Goal: Transaction & Acquisition: Purchase product/service

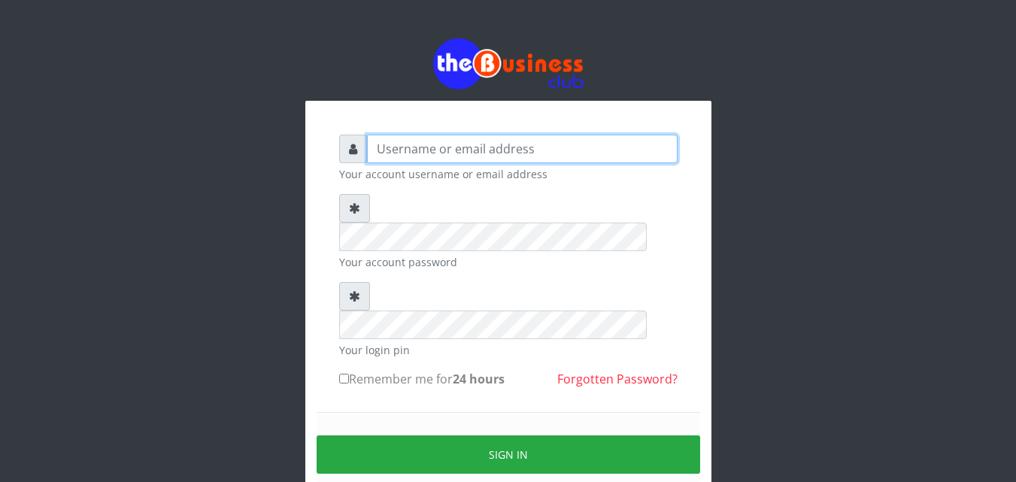
type input "ALAMEEN"
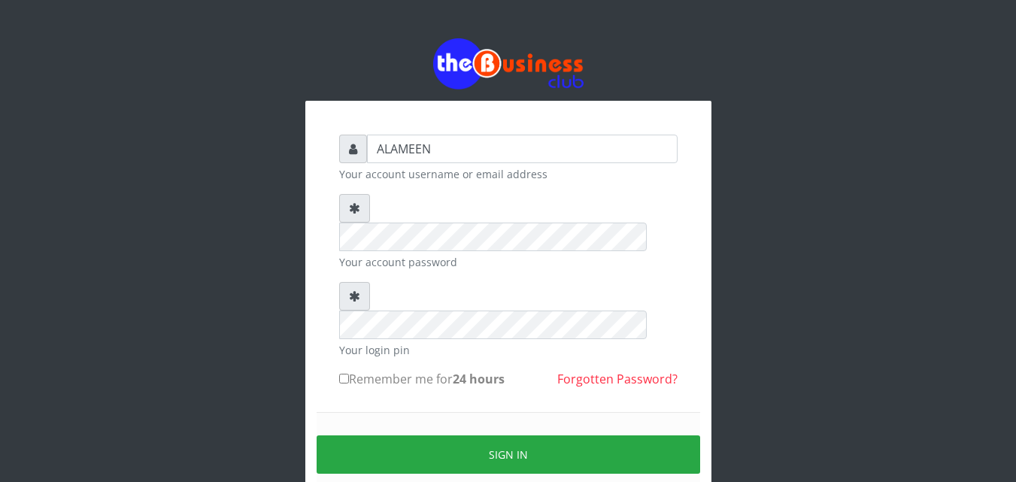
click at [344, 310] on form "ALAMEEN Your account username or email address Your account password Your login…" at bounding box center [508, 334] width 338 height 399
click at [361, 370] on label "Remember me for 24 hours" at bounding box center [421, 379] width 165 height 18
click at [349, 374] on input "Remember me for 24 hours" at bounding box center [344, 379] width 10 height 10
checkbox input "true"
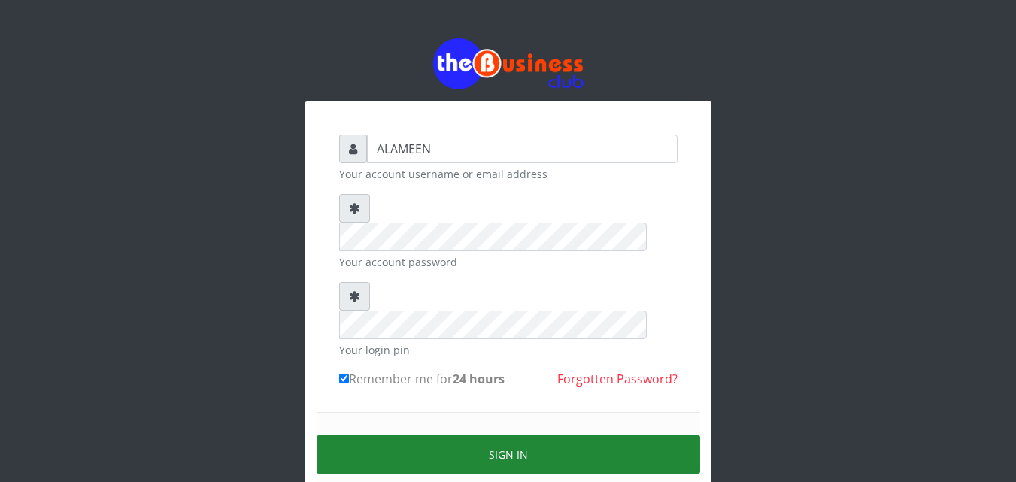
click at [450, 435] on button "Sign in" at bounding box center [509, 454] width 384 height 38
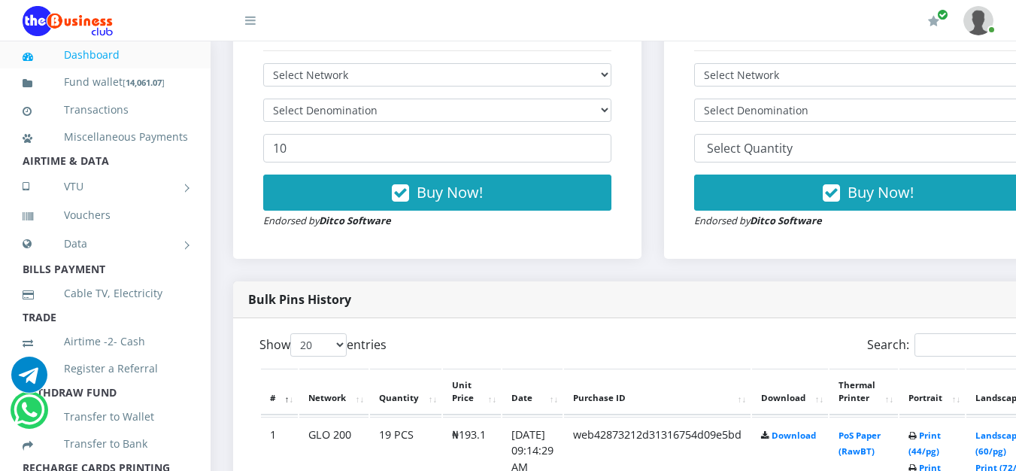
scroll to position [523, 0]
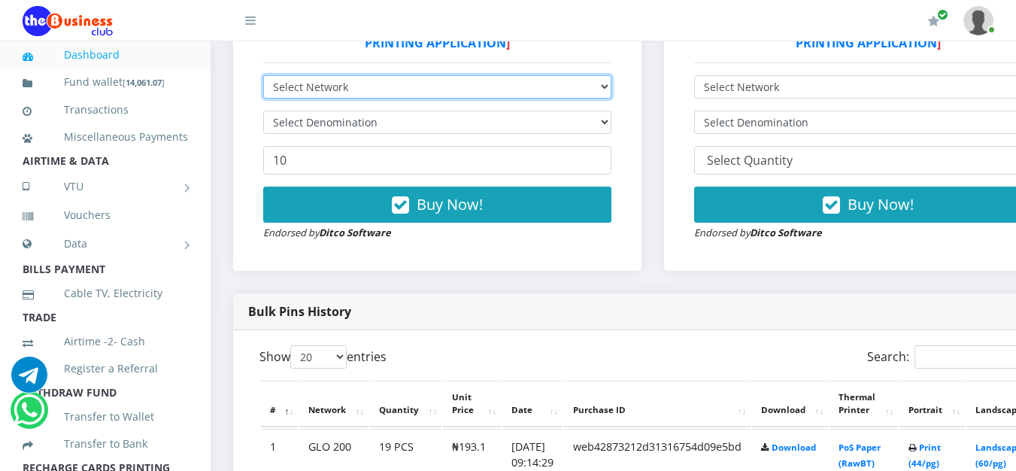
click at [478, 93] on select "Select Network MTN Globacom 9Mobile Airtel" at bounding box center [437, 86] width 348 height 23
select select "MTN"
click at [263, 78] on select "Select Network MTN Globacom 9Mobile Airtel" at bounding box center [437, 86] width 348 height 23
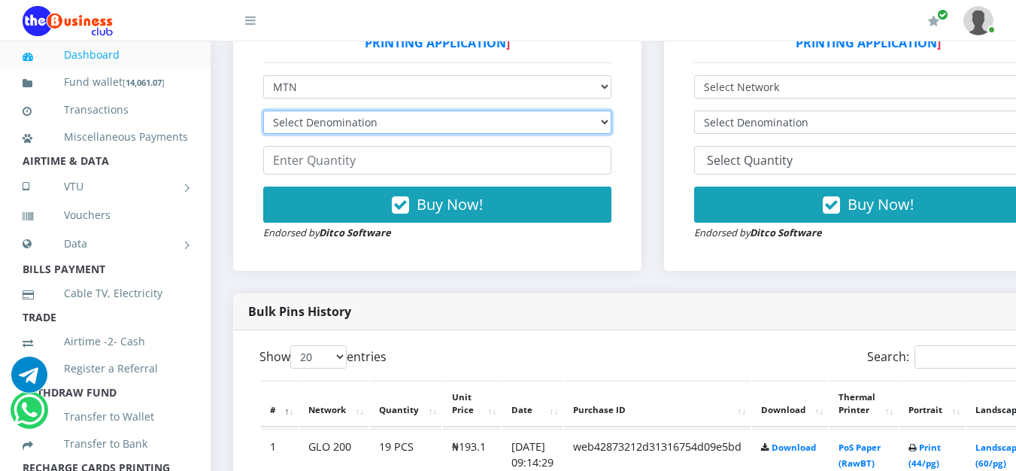
click at [335, 127] on select "Select Denomination MTN NGN100 - ₦96.99 MTN NGN200 - ₦193.98 MTN NGN400 - ₦387.…" at bounding box center [437, 122] width 348 height 23
click at [292, 120] on select "Select Denomination MTN NGN100 - ₦96.99 MTN NGN200 - ₦193.98 MTN NGN400 - ₦387.…" at bounding box center [437, 122] width 348 height 23
select select "96.99-100"
click at [263, 114] on select "Select Denomination MTN NGN100 - ₦96.99 MTN NGN200 - ₦193.98 MTN NGN400 - ₦387.…" at bounding box center [437, 122] width 348 height 23
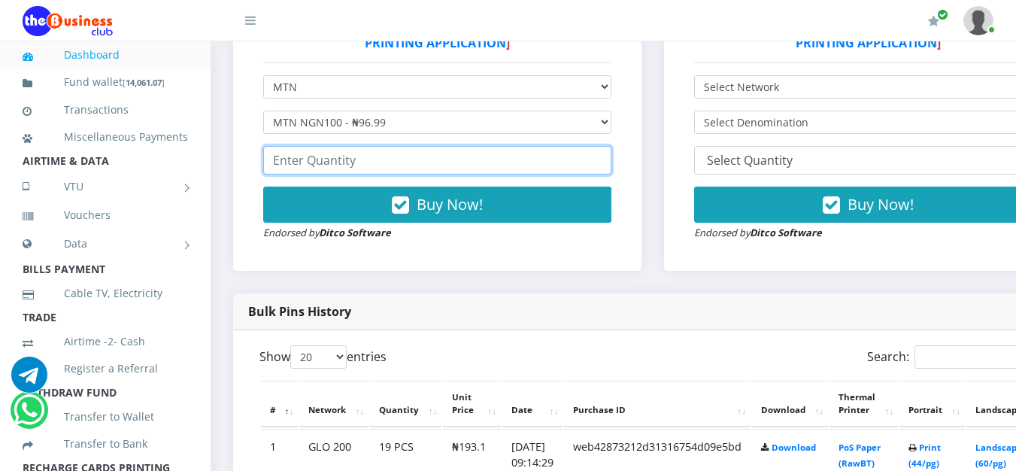
click at [289, 166] on input "number" at bounding box center [437, 160] width 348 height 29
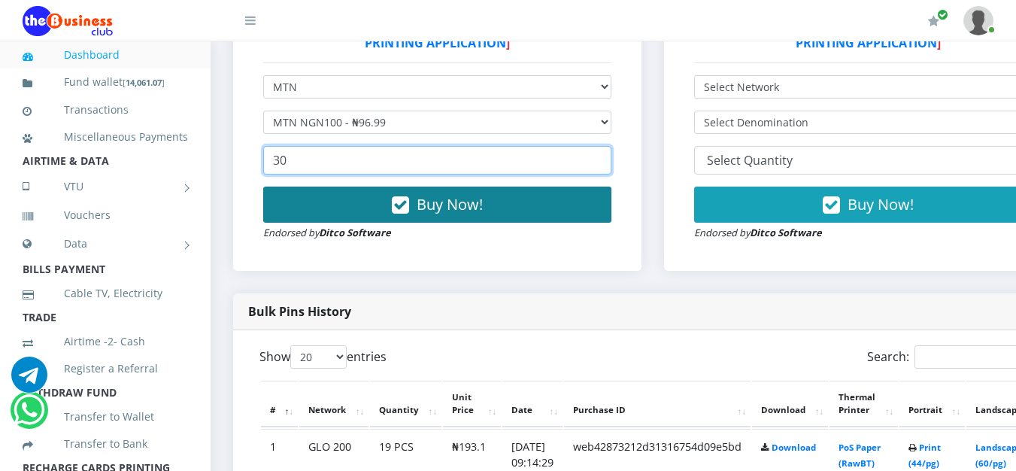
type input "30"
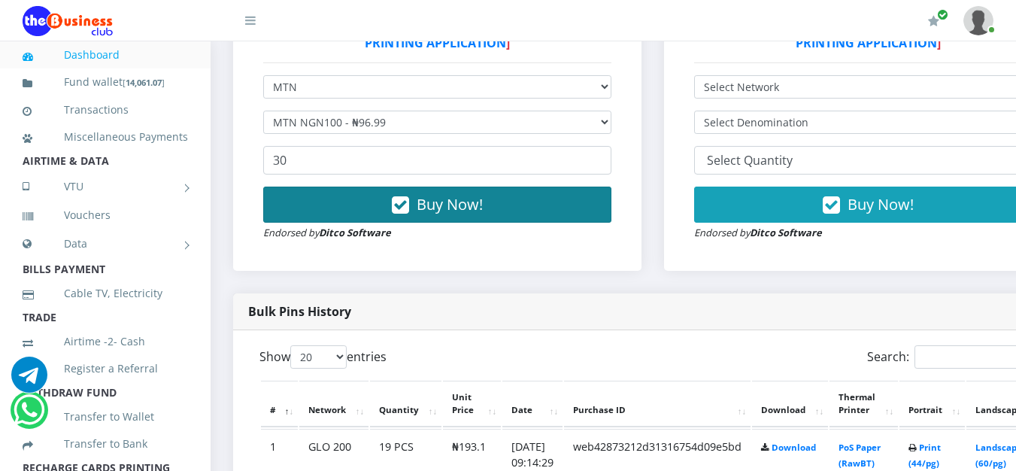
click at [297, 200] on button "Buy Now!" at bounding box center [437, 205] width 348 height 36
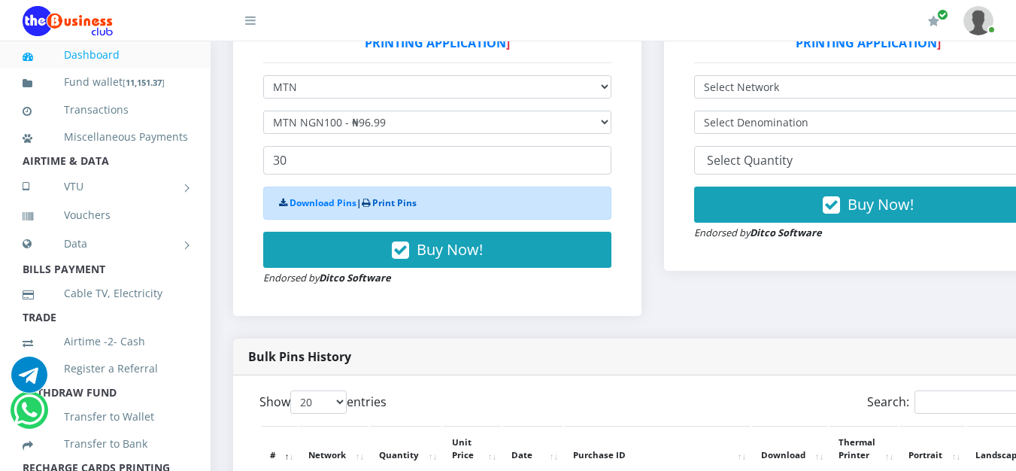
click at [400, 203] on link "Print Pins" at bounding box center [394, 202] width 44 height 13
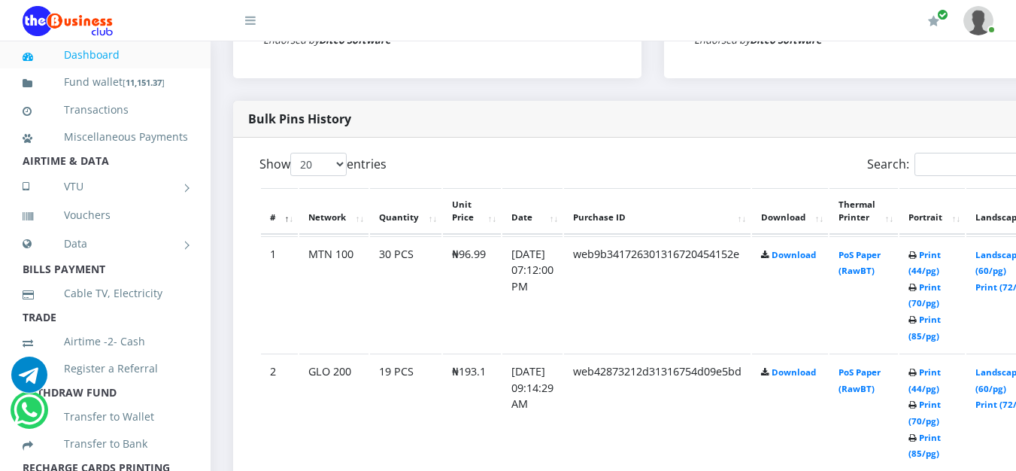
scroll to position [721, 0]
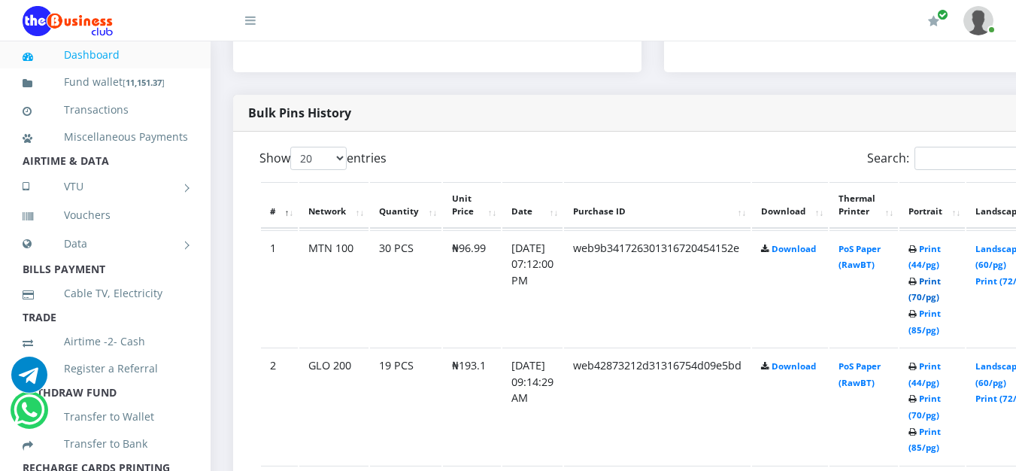
click at [941, 301] on link "Print (70/pg)" at bounding box center [924, 289] width 32 height 28
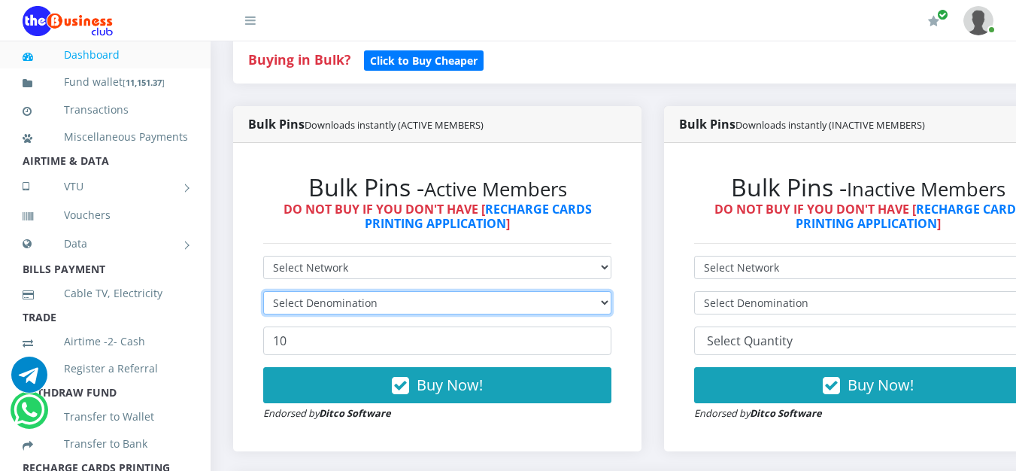
click at [390, 308] on select "Select Denomination" at bounding box center [437, 302] width 348 height 23
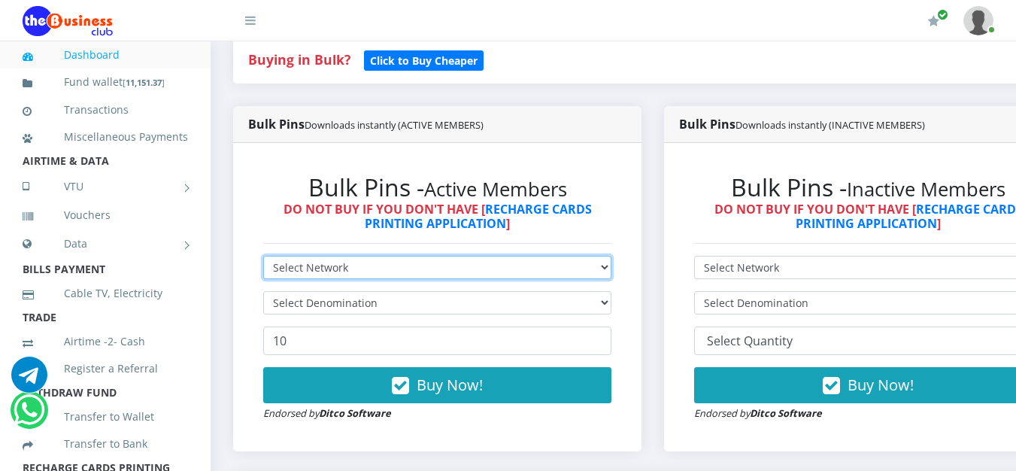
click at [365, 275] on select "Select Network MTN Globacom 9Mobile Airtel" at bounding box center [437, 267] width 348 height 23
select select "Glo"
click at [263, 259] on select "Select Network MTN Globacom 9Mobile Airtel" at bounding box center [437, 267] width 348 height 23
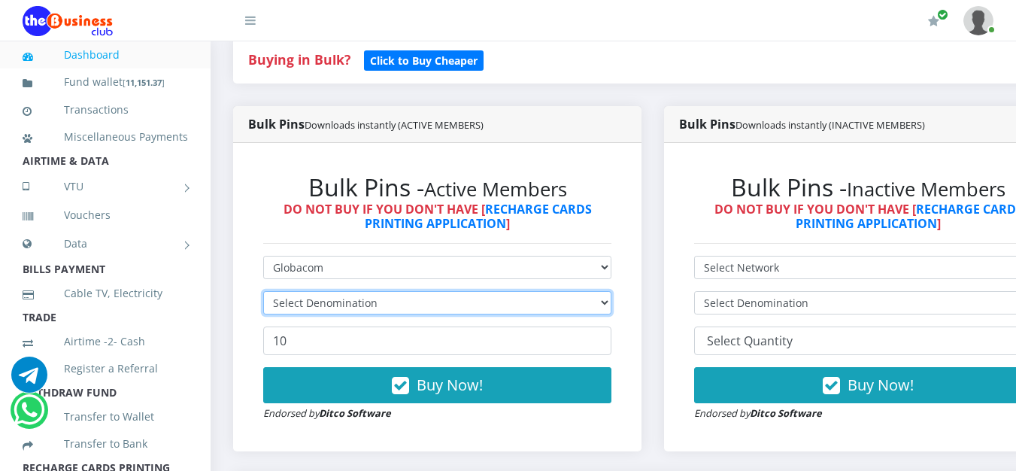
click at [351, 313] on select "Select Denomination" at bounding box center [437, 302] width 348 height 23
click at [351, 312] on select "Select Denomination Glo NGN100 - ₦96.55 Glo NGN200 - ₦193.10 Glo NGN500 - ₦482.…" at bounding box center [437, 302] width 348 height 23
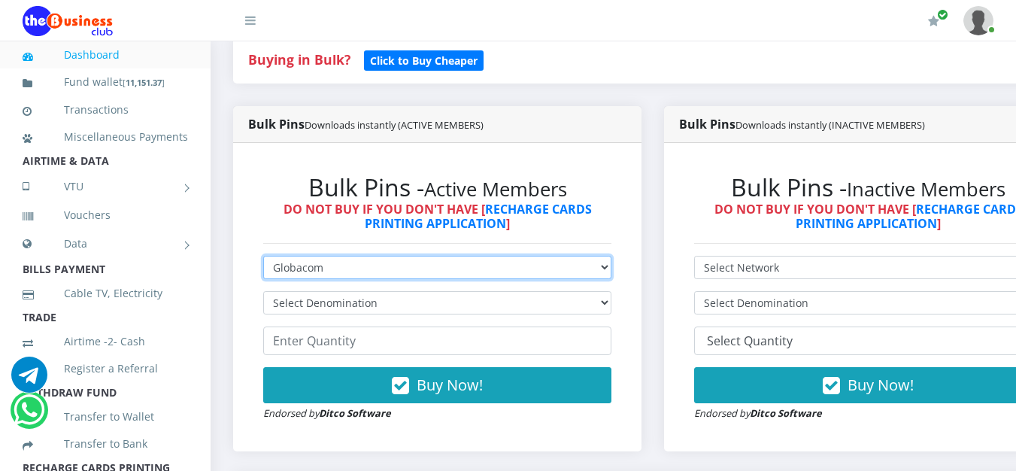
click at [353, 272] on select "Select Network MTN Globacom 9Mobile Airtel" at bounding box center [437, 267] width 348 height 23
select select "MTN"
click at [263, 259] on select "Select Network MTN Globacom 9Mobile Airtel" at bounding box center [437, 267] width 348 height 23
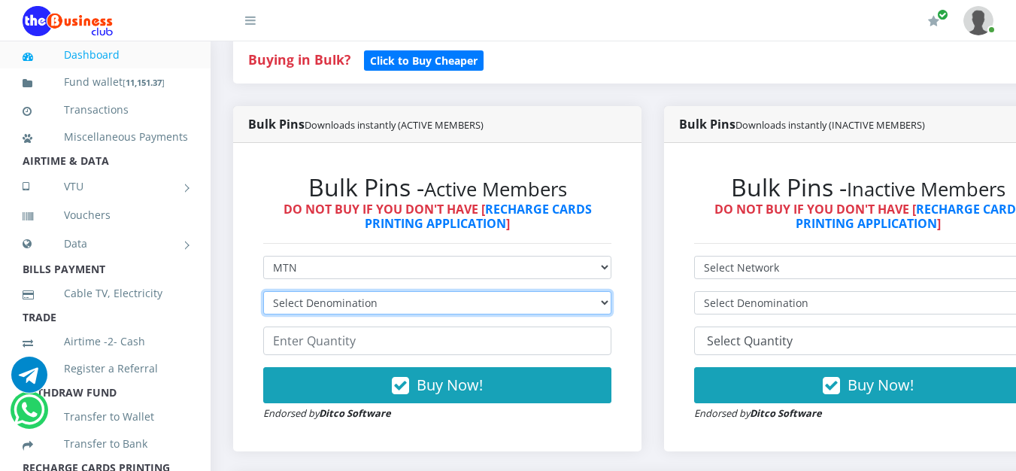
click at [322, 303] on select "Select Denomination" at bounding box center [437, 302] width 348 height 23
click at [322, 302] on select "Select Denomination" at bounding box center [437, 302] width 348 height 23
click at [322, 302] on select "Select Denomination MTN NGN100 - ₦96.99 MTN NGN200 - ₦193.98 MTN NGN400 - ₦387.…" at bounding box center [437, 302] width 348 height 23
select select "193.98-200"
click at [263, 294] on select "Select Denomination MTN NGN100 - ₦96.99 MTN NGN200 - ₦193.98 MTN NGN400 - ₦387.…" at bounding box center [437, 302] width 348 height 23
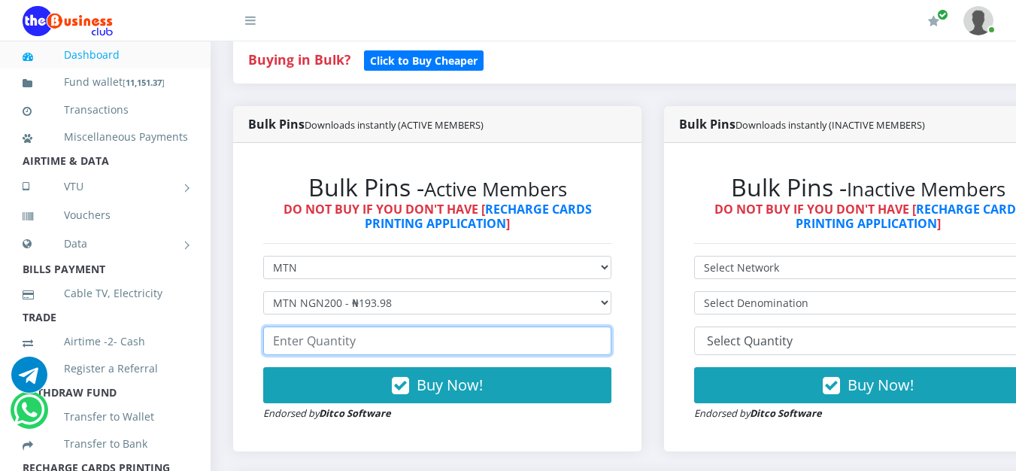
click at [324, 338] on input "number" at bounding box center [437, 340] width 348 height 29
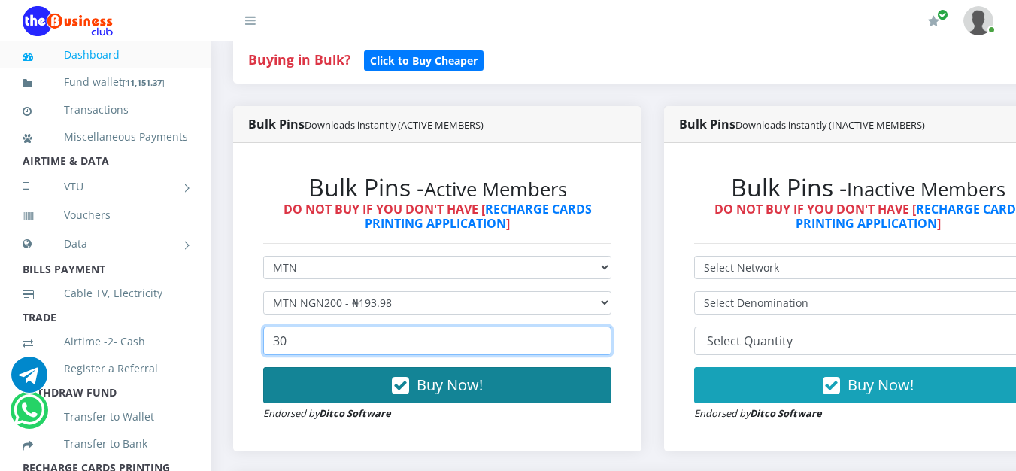
type input "30"
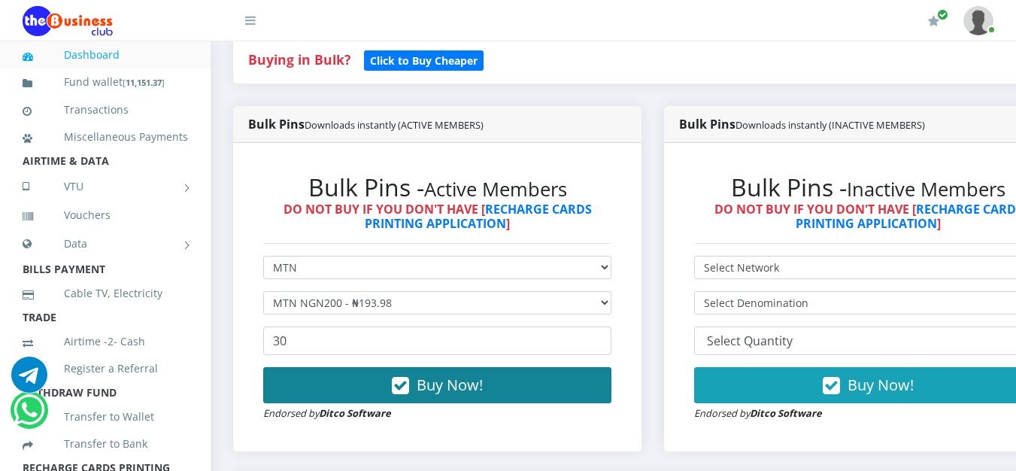
click at [372, 387] on button "Buy Now!" at bounding box center [437, 385] width 348 height 36
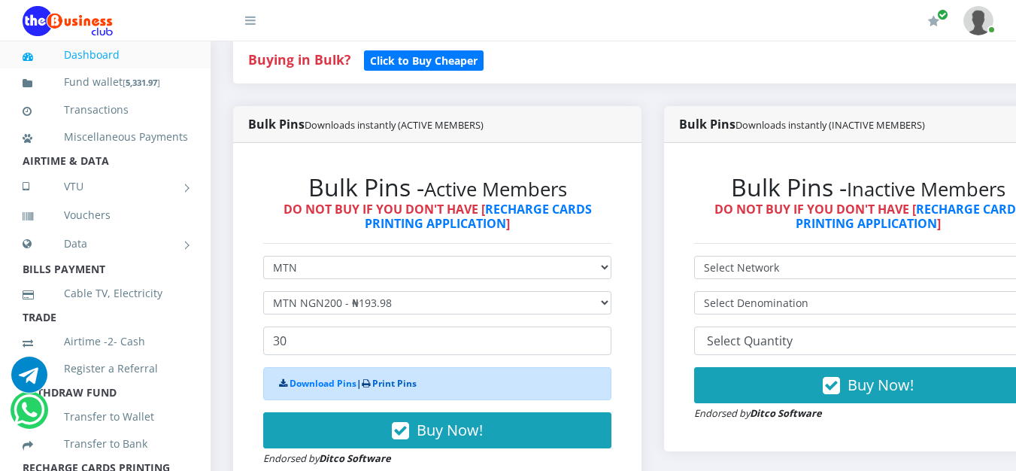
click at [408, 387] on link "Print Pins" at bounding box center [394, 383] width 44 height 13
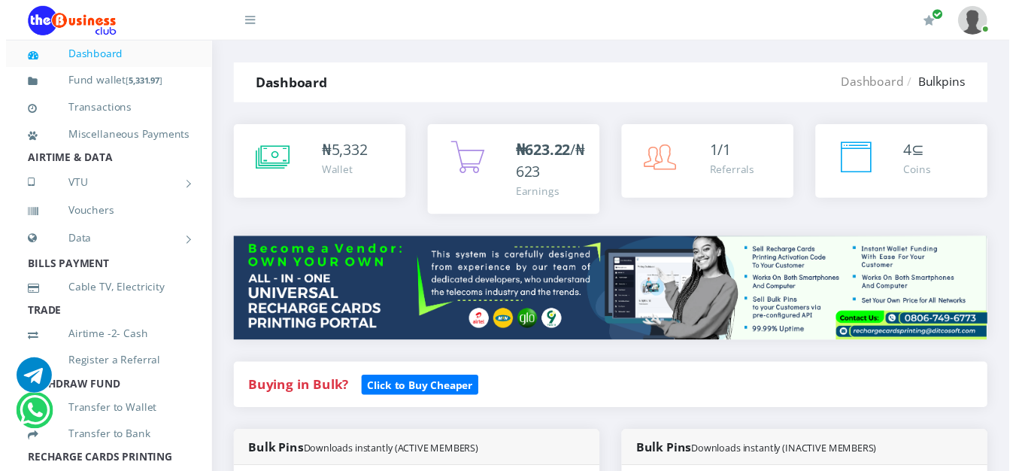
scroll to position [342, 0]
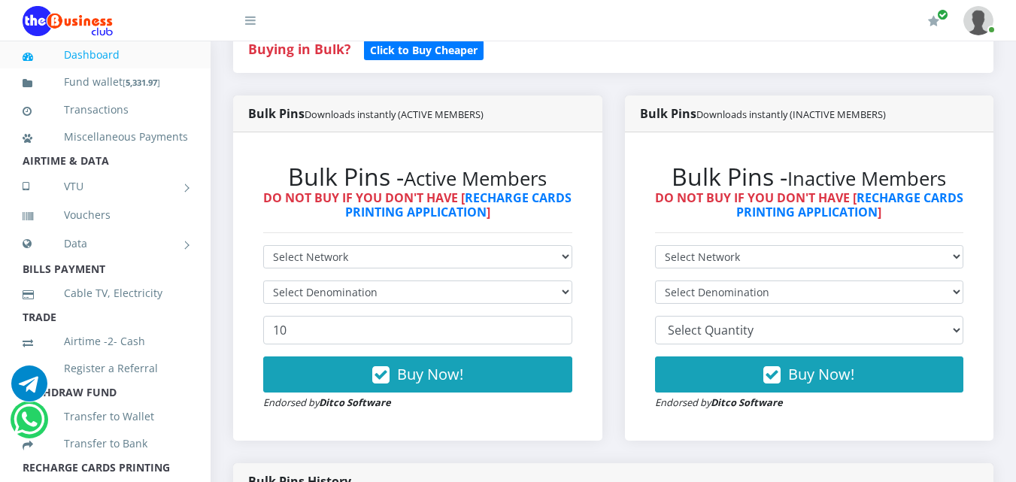
click at [510, 20] on div "My Profile Settings Logout" at bounding box center [640, 21] width 708 height 42
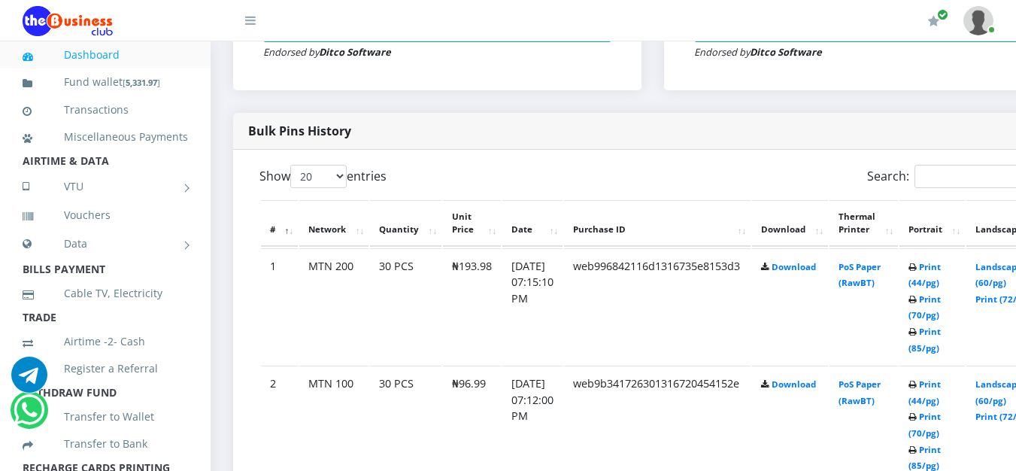
scroll to position [709, 0]
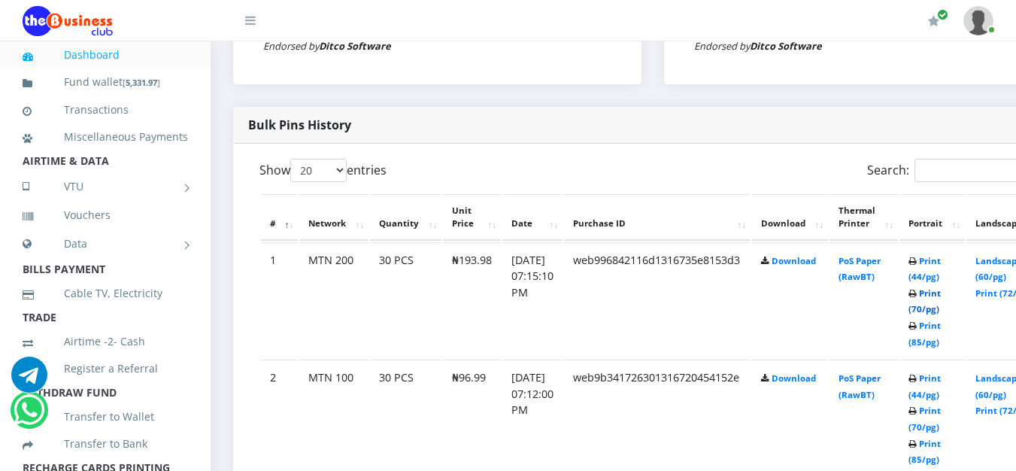
click at [941, 308] on link "Print (70/pg)" at bounding box center [924, 301] width 32 height 28
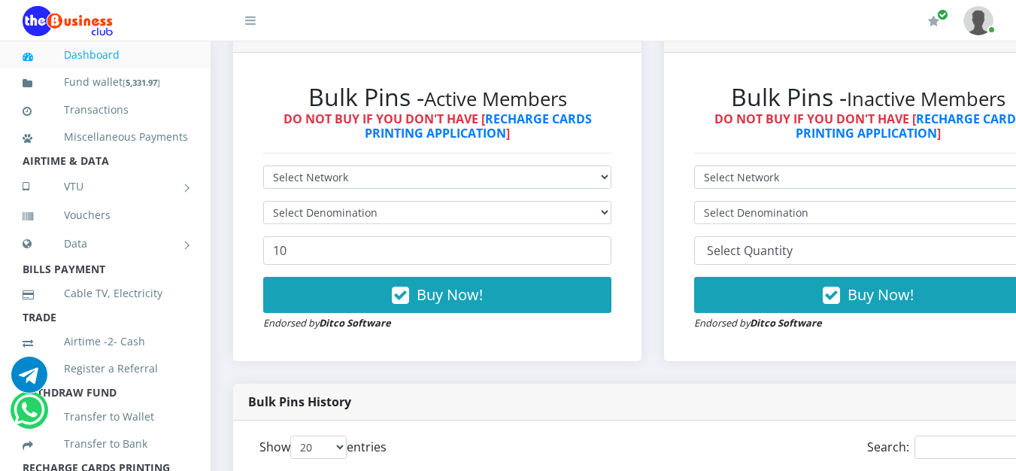
scroll to position [438, 0]
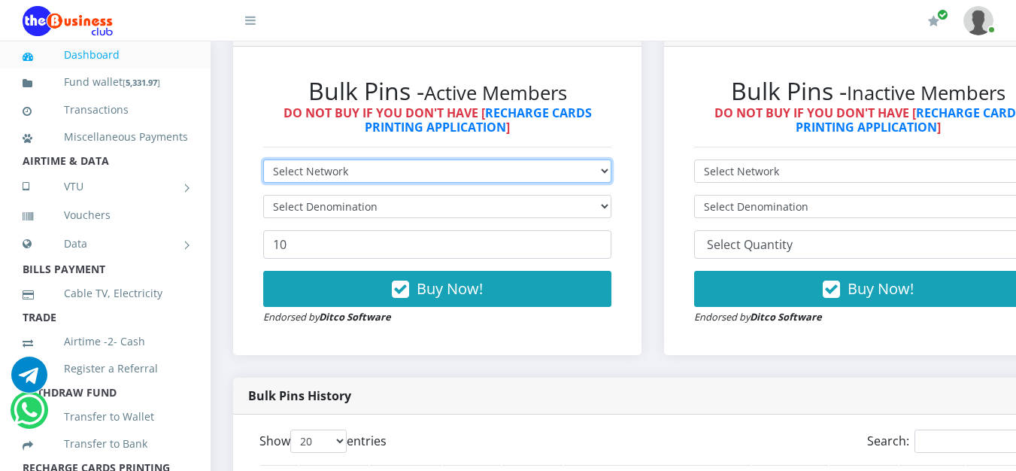
click at [356, 176] on select "Select Network MTN Globacom 9Mobile Airtel" at bounding box center [437, 170] width 348 height 23
select select "Airtel"
click at [263, 162] on select "Select Network MTN Globacom 9Mobile Airtel" at bounding box center [437, 170] width 348 height 23
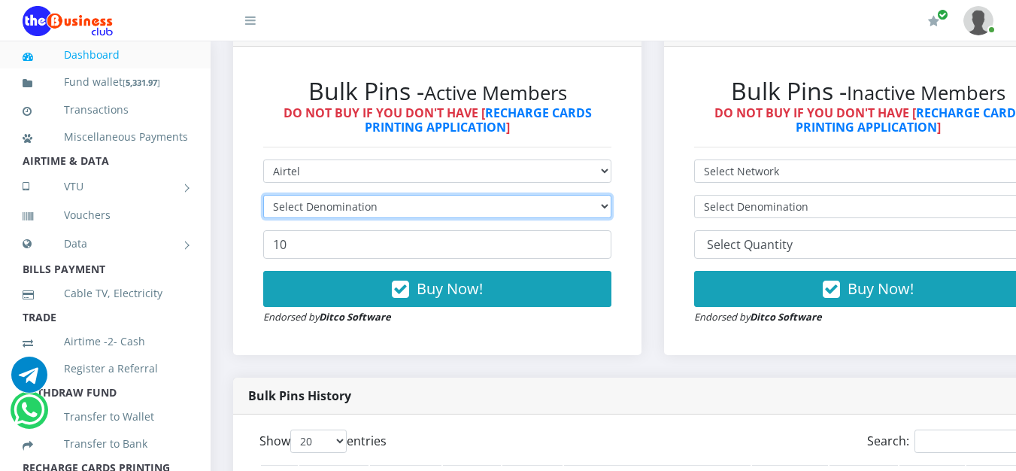
click at [317, 210] on select "Select Denomination" at bounding box center [437, 206] width 348 height 23
select select "192.76-200"
click at [263, 198] on select "Select Denomination Airtel NGN100 - ₦96.38 Airtel NGN200 - ₦192.76 Airtel NGN50…" at bounding box center [437, 206] width 348 height 23
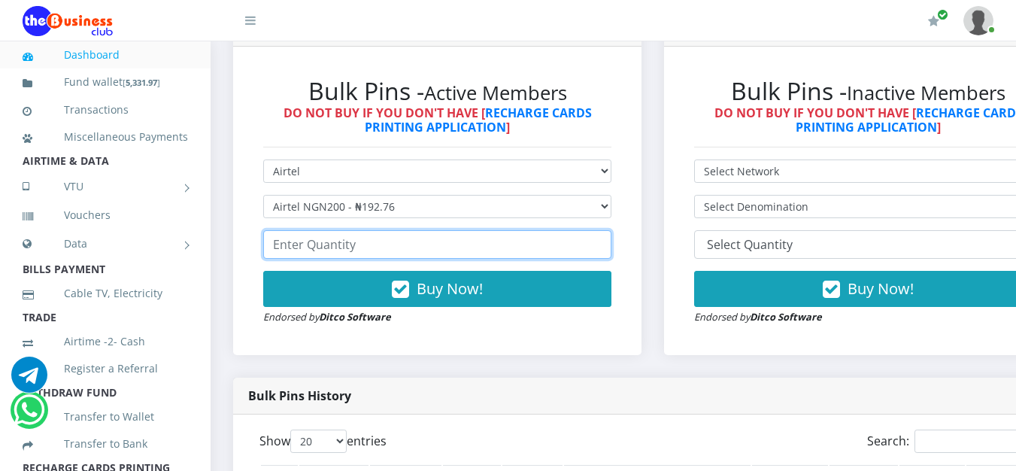
click at [316, 247] on input "number" at bounding box center [437, 244] width 348 height 29
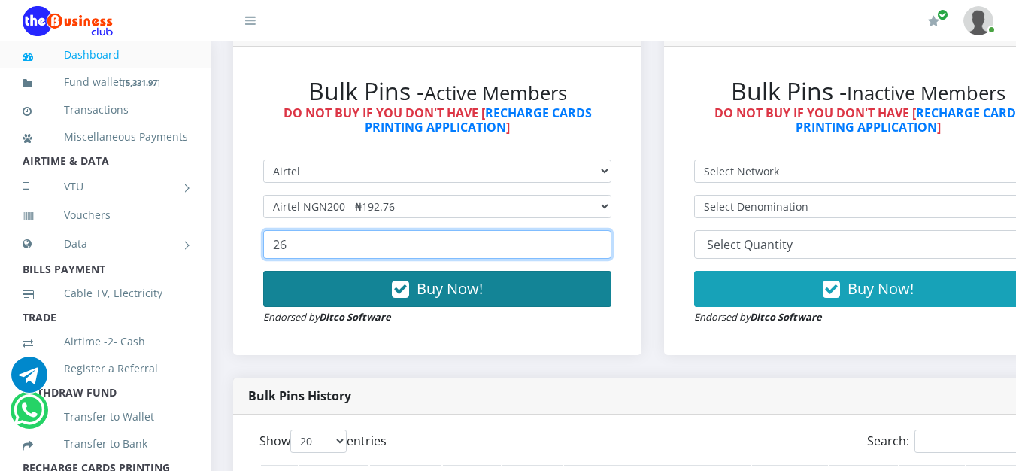
type input "26"
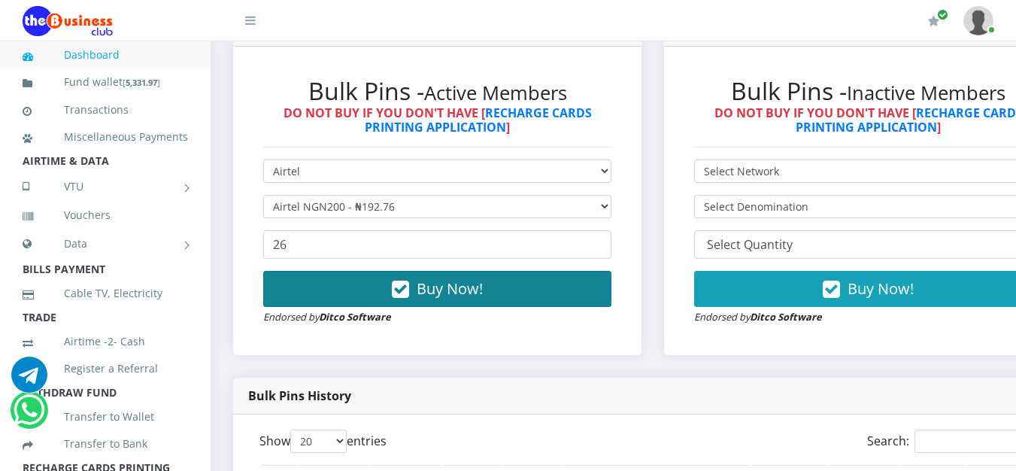
click at [435, 294] on span "Buy Now!" at bounding box center [450, 288] width 66 height 20
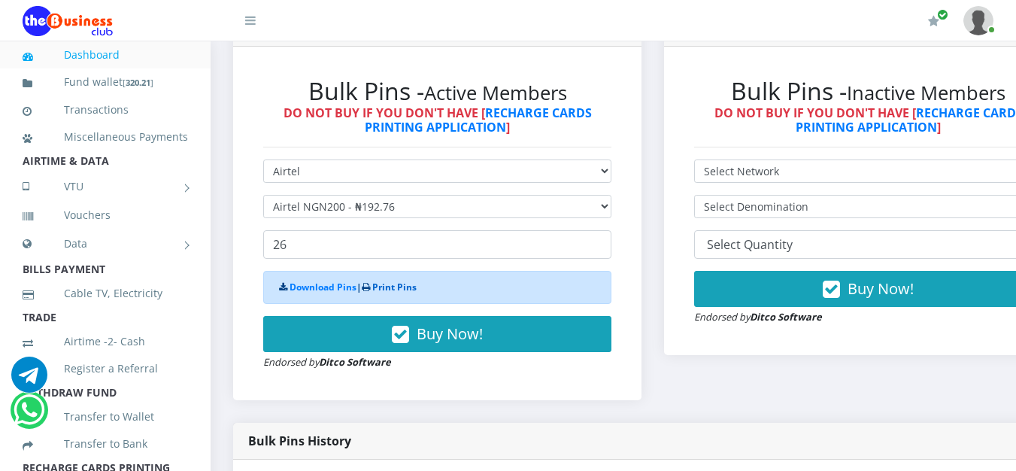
click at [404, 290] on link "Print Pins" at bounding box center [394, 287] width 44 height 13
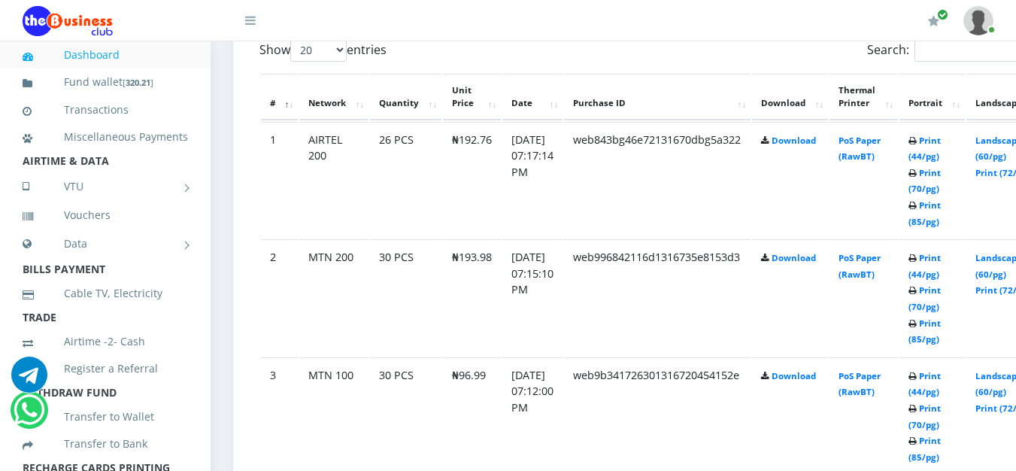
scroll to position [860, 0]
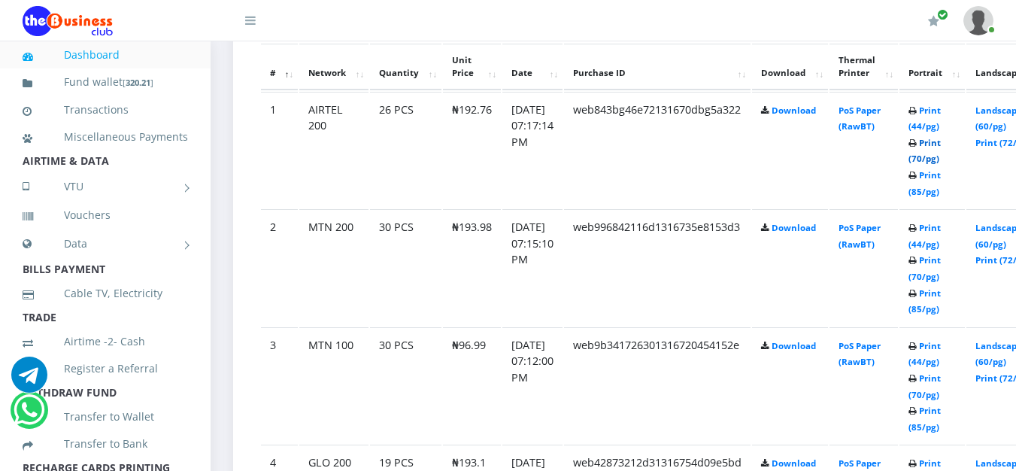
click at [941, 162] on link "Print (70/pg)" at bounding box center [924, 151] width 32 height 28
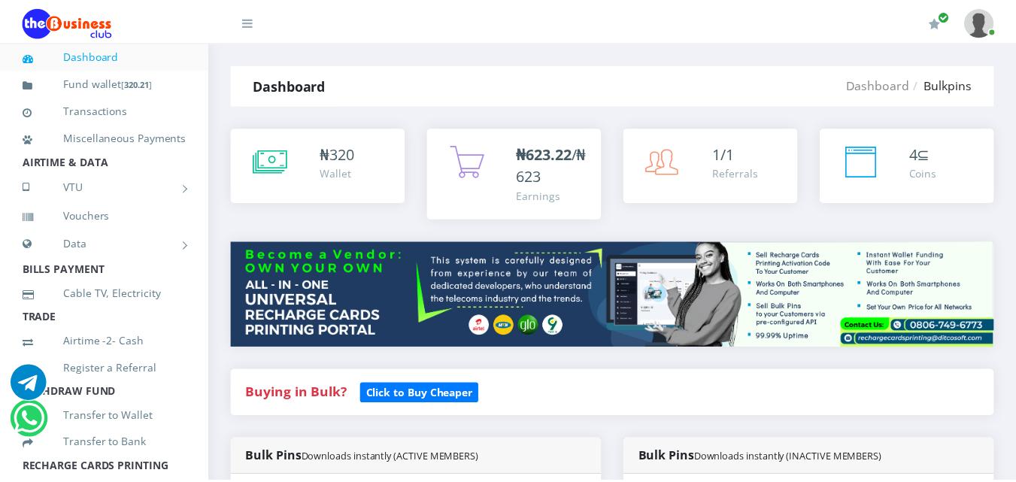
scroll to position [860, 0]
